Goal: Communication & Community: Answer question/provide support

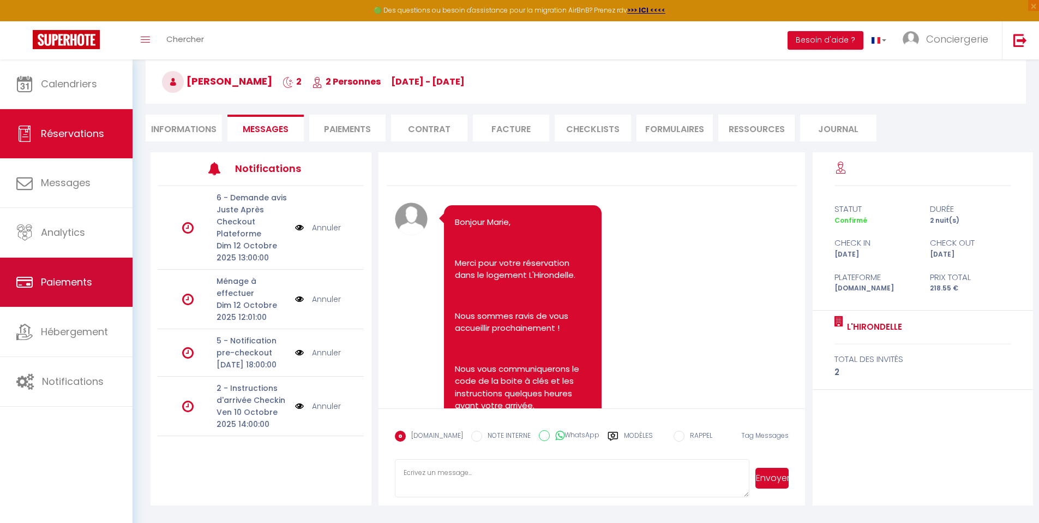
scroll to position [1310, 0]
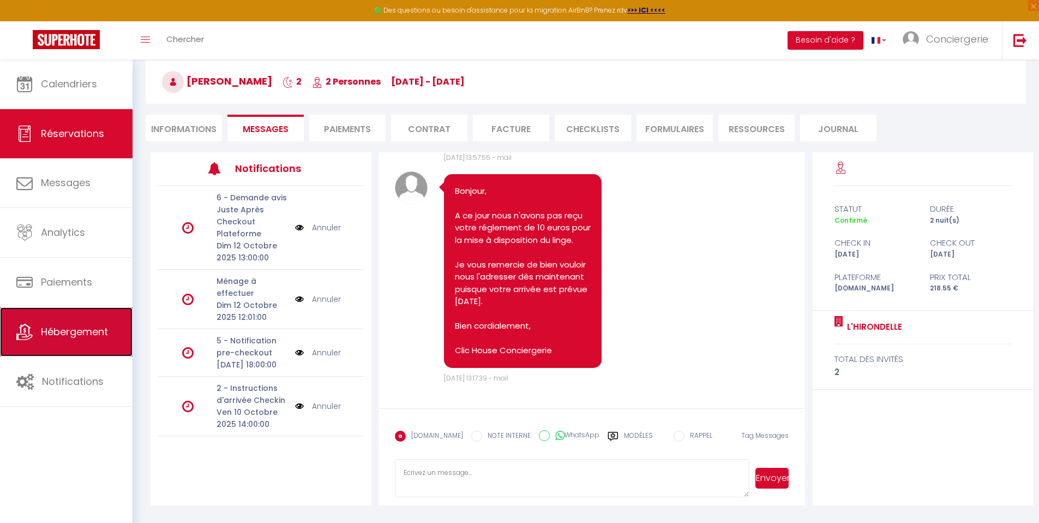
click at [101, 341] on link "Hébergement" at bounding box center [66, 331] width 133 height 49
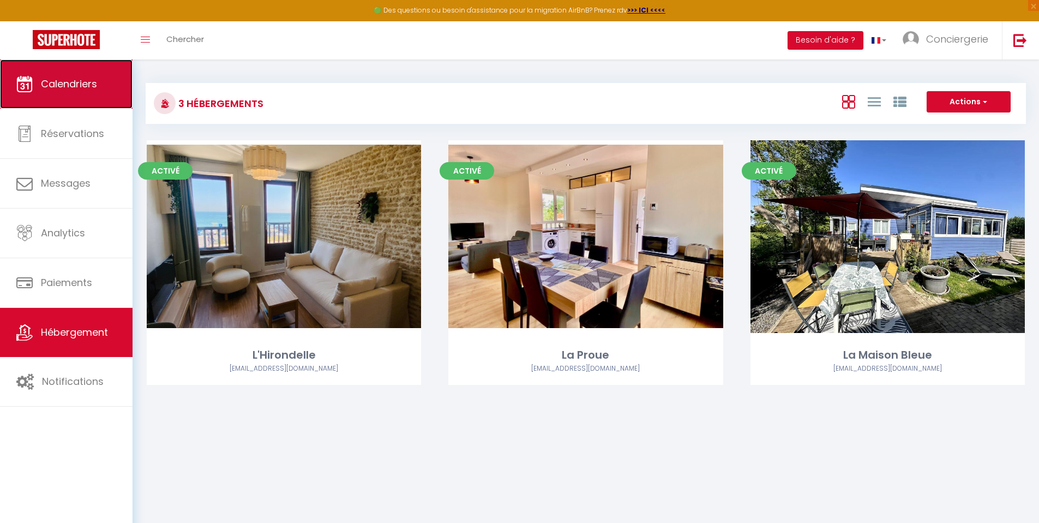
click at [66, 86] on span "Calendriers" at bounding box center [69, 84] width 56 height 14
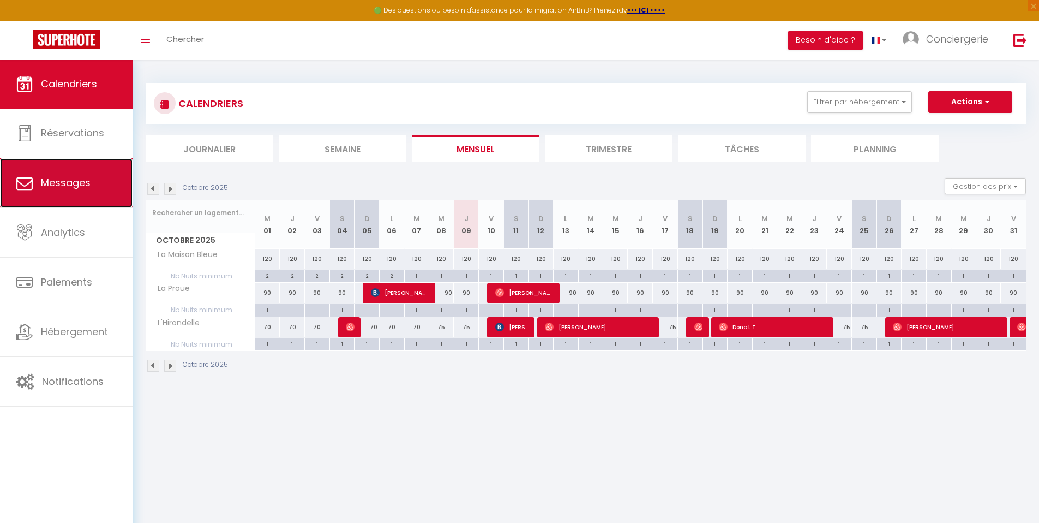
click at [69, 181] on span "Messages" at bounding box center [66, 183] width 50 height 14
select select "message"
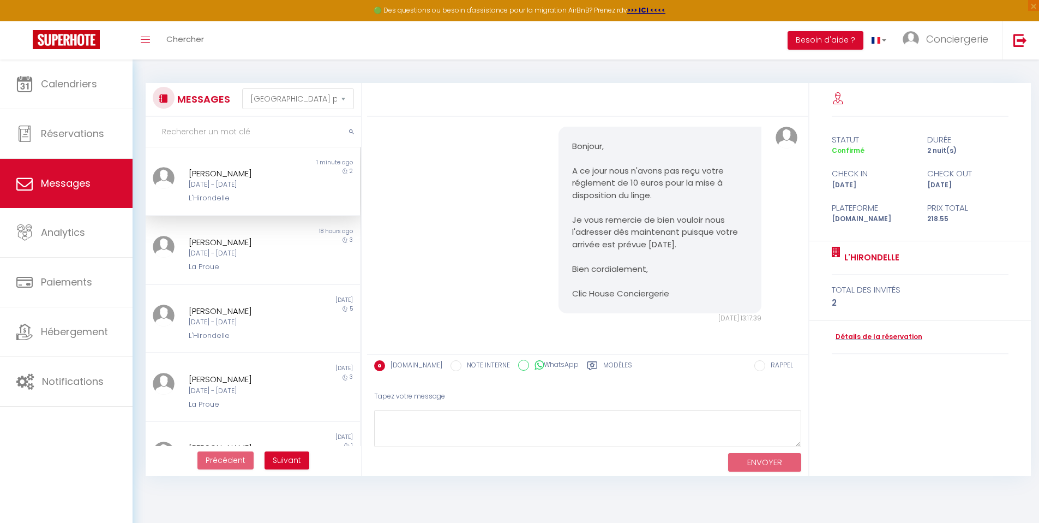
scroll to position [1522, 0]
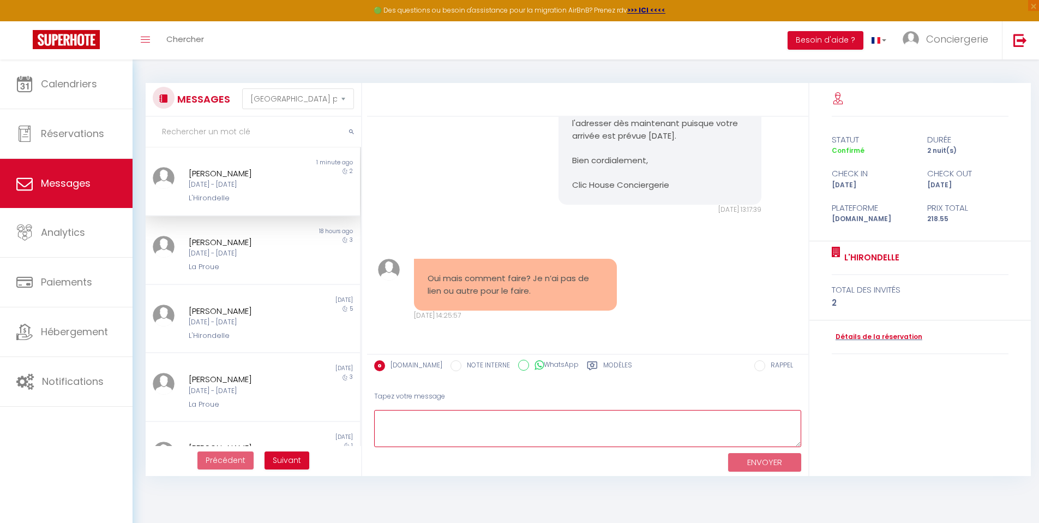
click at [501, 425] on textarea at bounding box center [587, 429] width 427 height 38
drag, startPoint x: 713, startPoint y: 422, endPoint x: 348, endPoint y: 402, distance: 365.6
click at [348, 402] on div "MESSAGES Trier par date de réservation [GEOGRAPHIC_DATA] par date de message No…" at bounding box center [586, 279] width 895 height 393
type textarea "Madame, Comme convenu je vous remercie de déposer une enveloppe"
